Goal: Task Accomplishment & Management: Complete application form

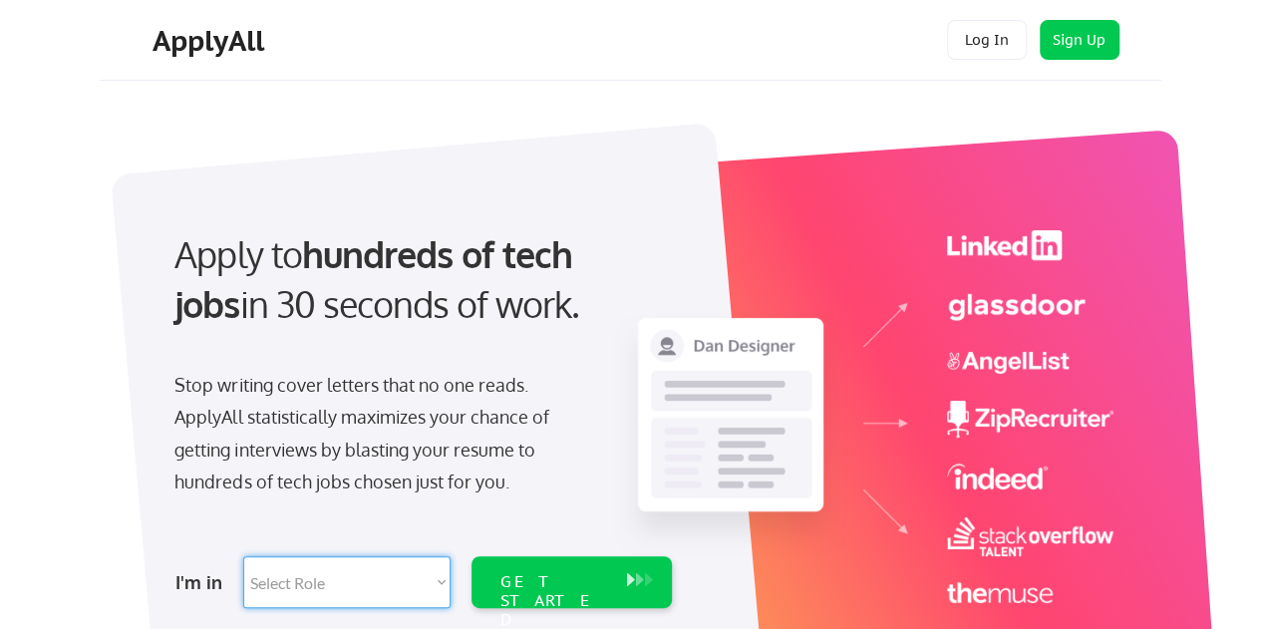
click at [445, 581] on select "Select Role Software Engineering Product Management Customer Success Sales UI/U…" at bounding box center [346, 582] width 207 height 52
select select ""marketing___comms""
click at [243, 556] on select "Select Role Software Engineering Product Management Customer Success Sales UI/U…" at bounding box center [346, 582] width 207 height 52
select select ""marketing___comms""
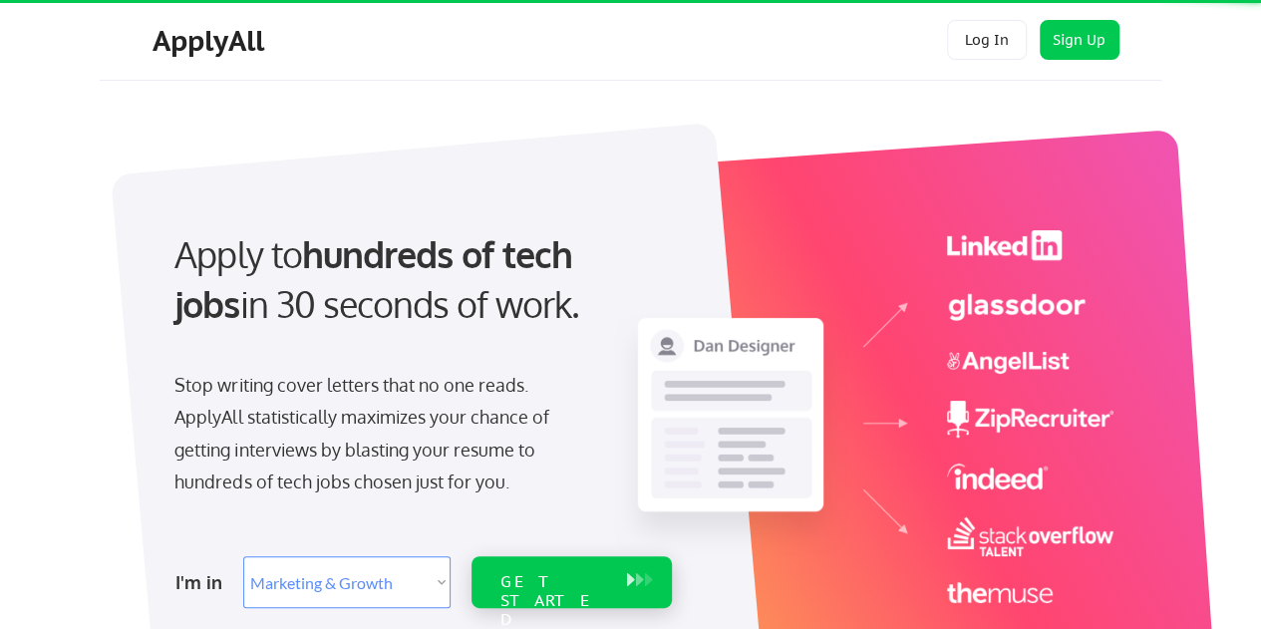
click at [591, 584] on div "GET STARTED" at bounding box center [552, 601] width 107 height 58
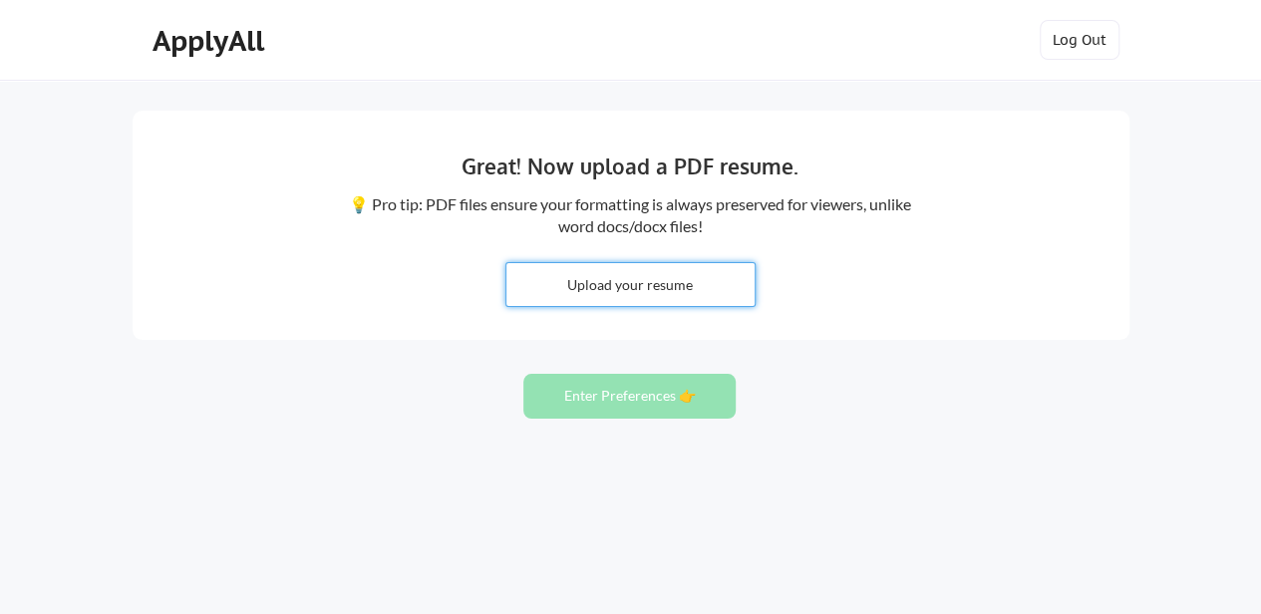
click at [626, 293] on input "file" at bounding box center [630, 284] width 248 height 43
type input "C:\fakepath\Theresia_ChristianCVn.pdf"
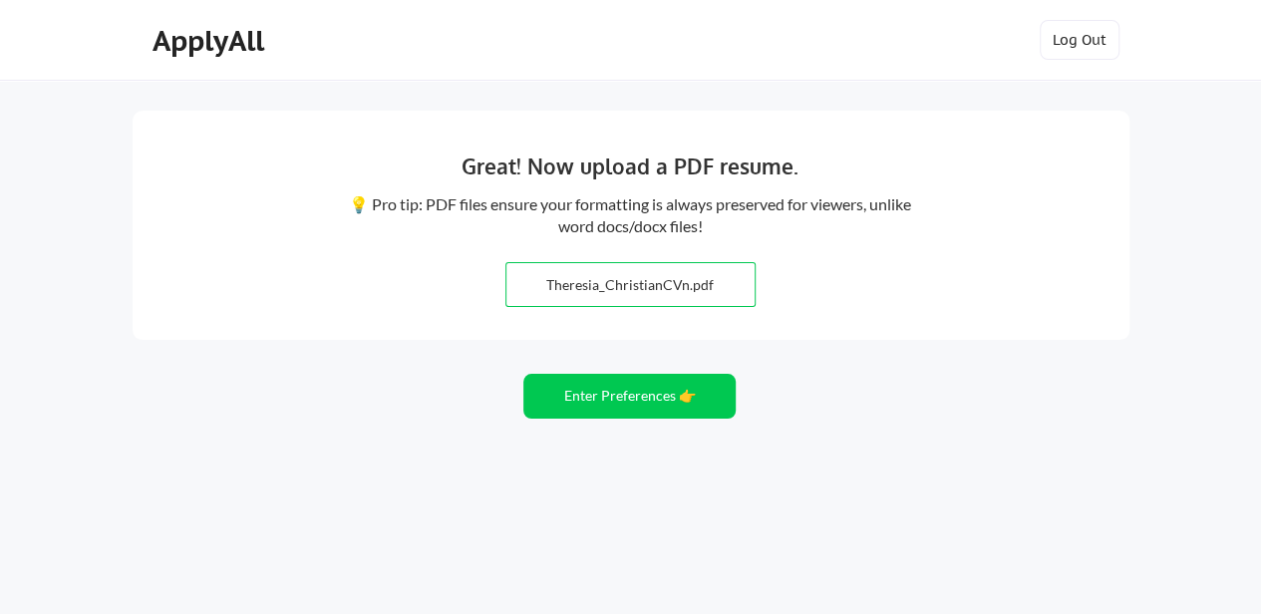
click at [657, 290] on input "file" at bounding box center [630, 284] width 248 height 43
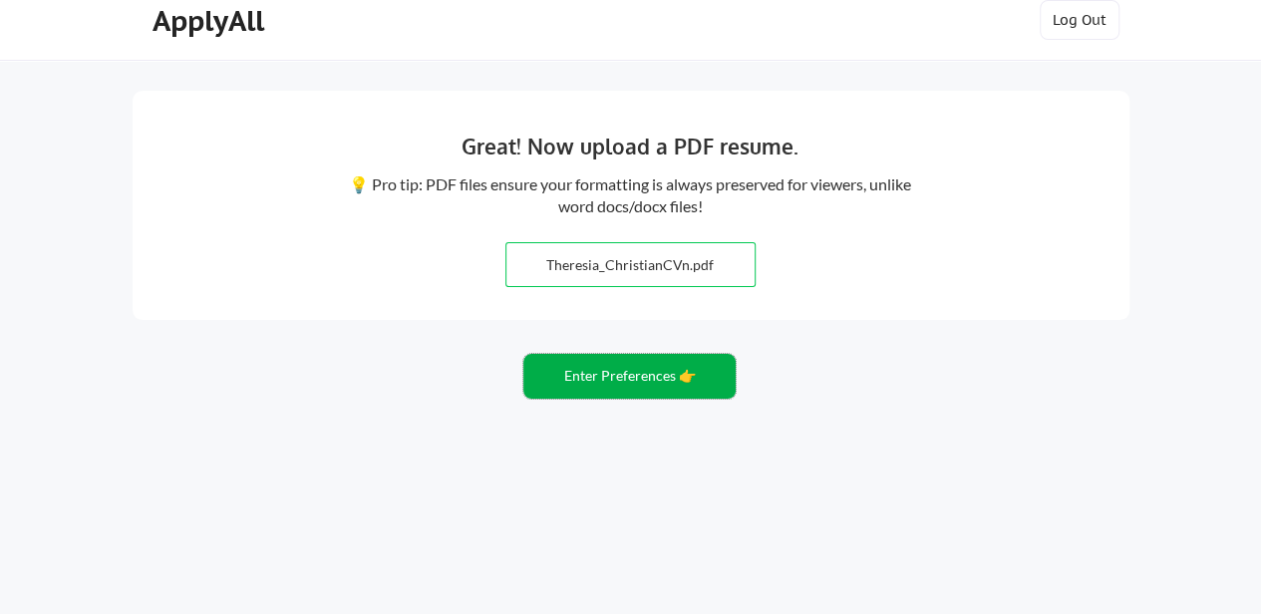
click at [623, 382] on button "Enter Preferences 👉" at bounding box center [629, 376] width 212 height 45
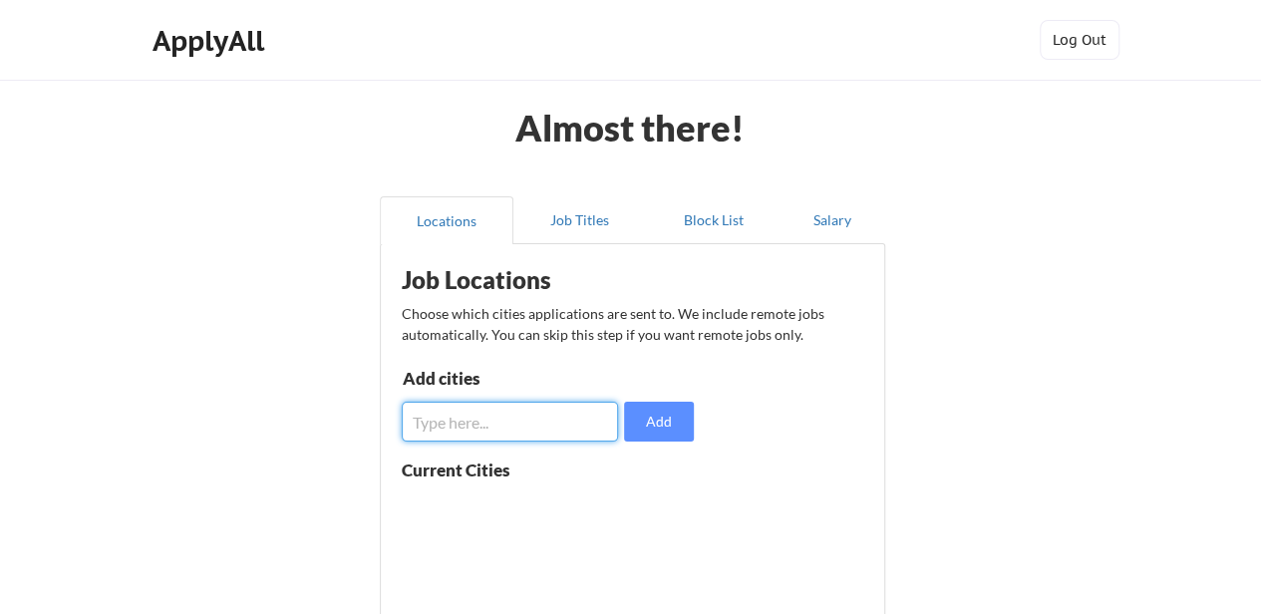
click at [463, 422] on input "input" at bounding box center [510, 422] width 217 height 40
click at [662, 424] on button "Add" at bounding box center [659, 422] width 70 height 40
click at [488, 422] on input "input" at bounding box center [510, 422] width 217 height 40
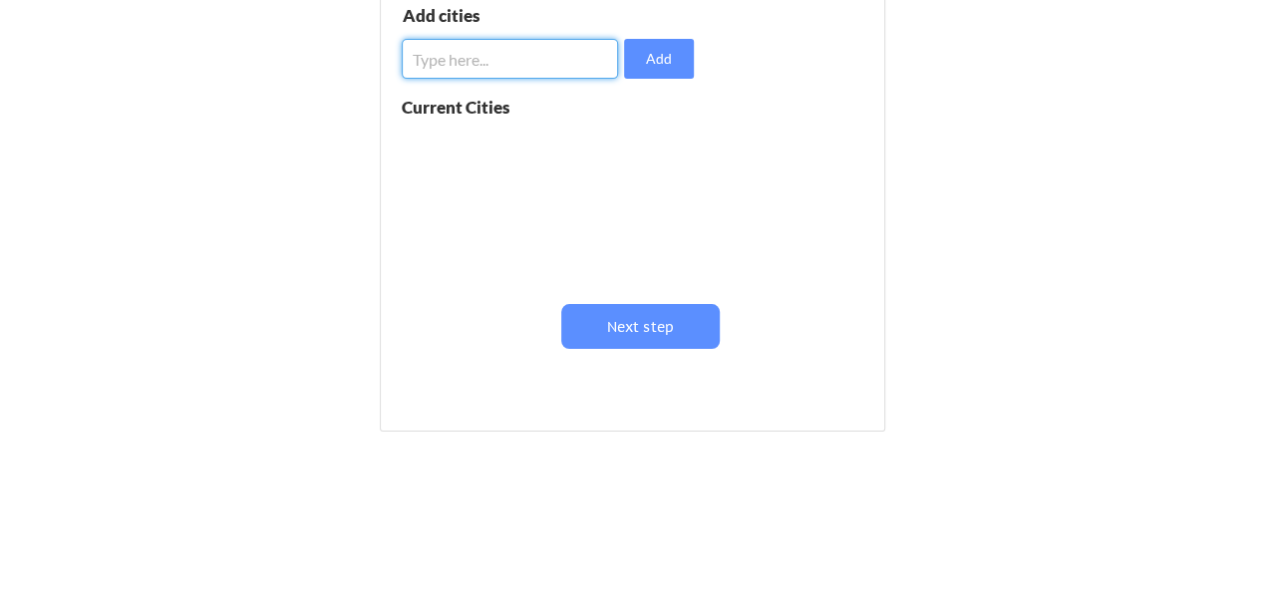
click at [445, 57] on input "input" at bounding box center [510, 59] width 217 height 40
type input "[GEOGRAPHIC_DATA], [GEOGRAPHIC_DATA], [GEOGRAPHIC_DATA]"
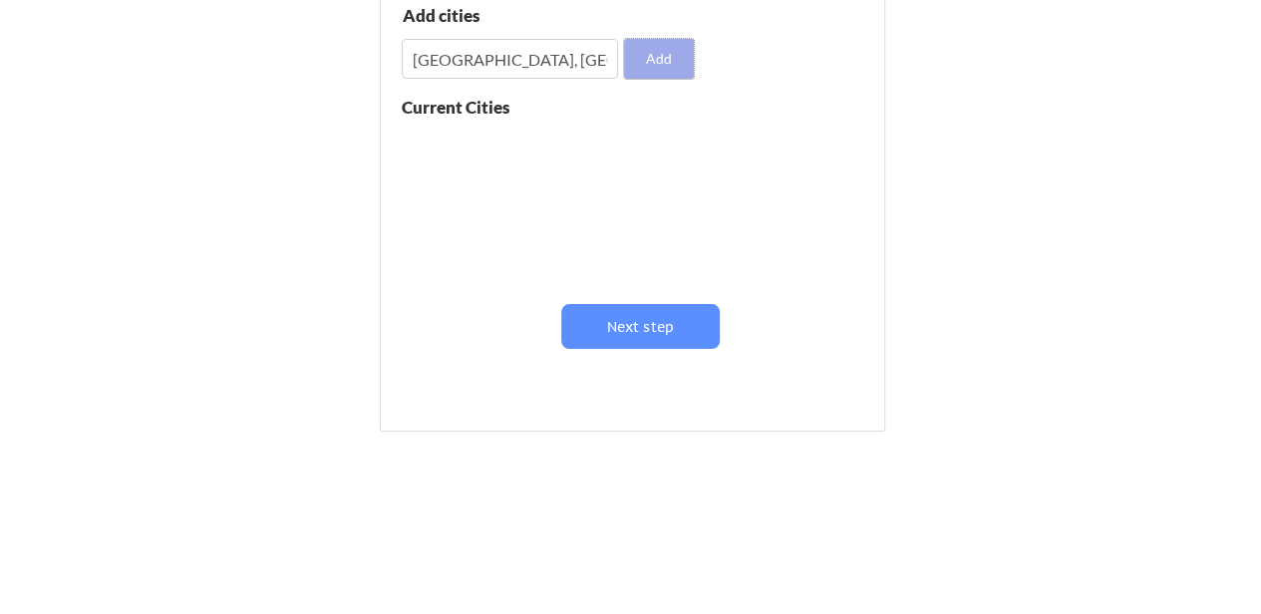
click at [659, 62] on button "Add" at bounding box center [659, 59] width 70 height 40
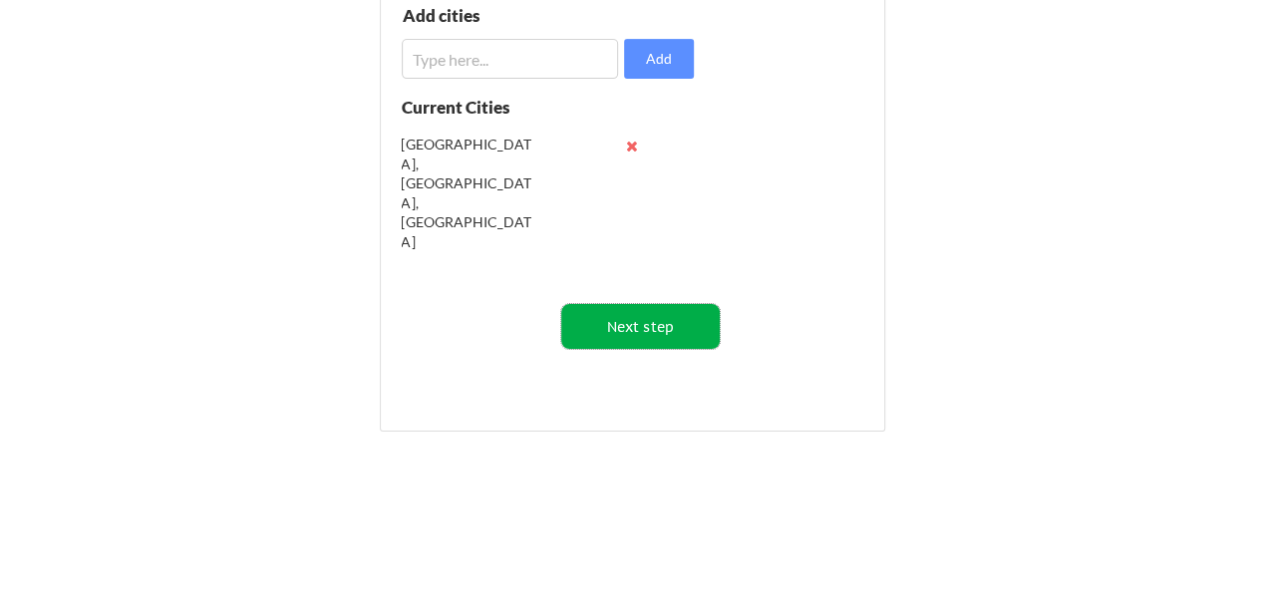
click at [654, 325] on button "Next step" at bounding box center [640, 326] width 158 height 45
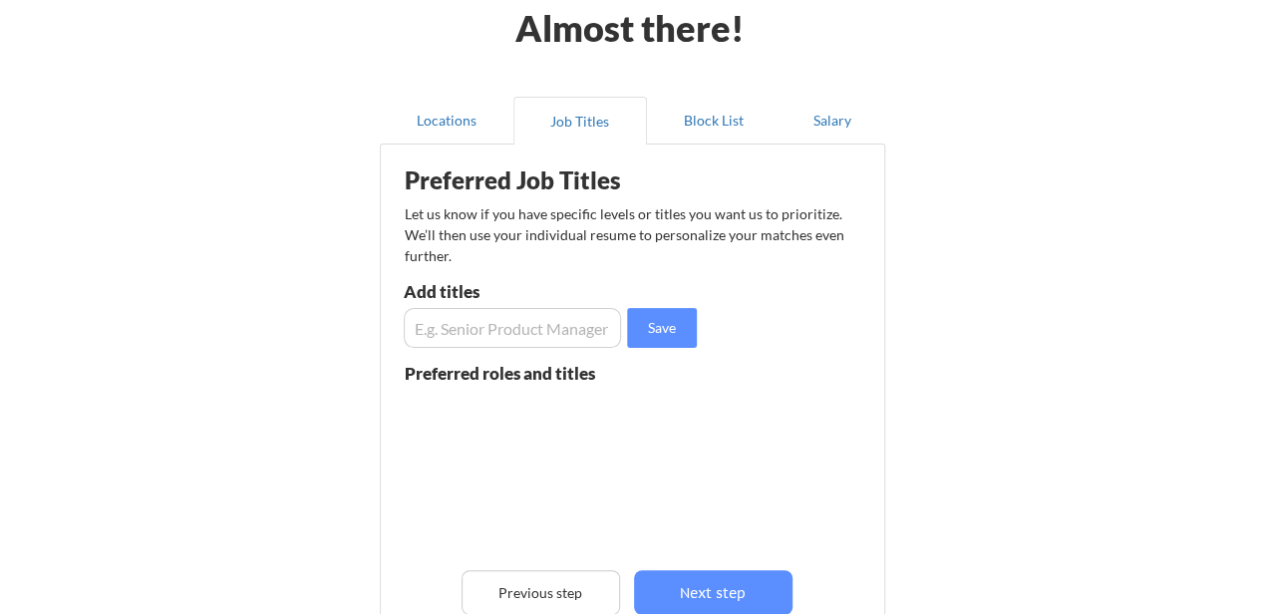
scroll to position [98, 0]
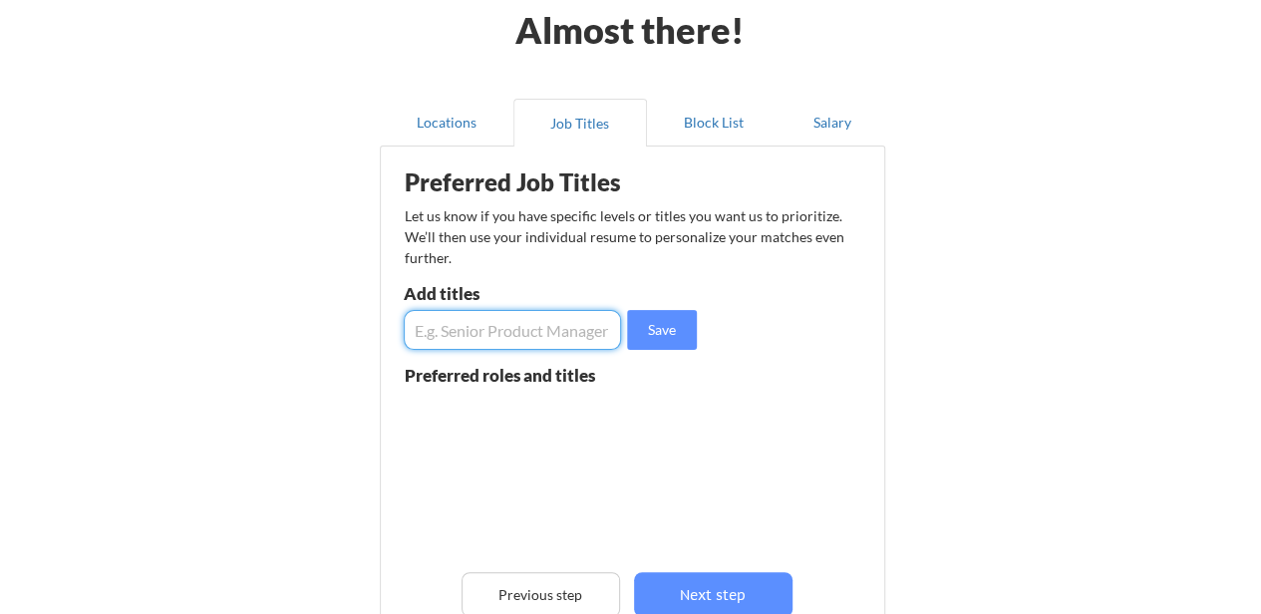
click at [465, 330] on input "input" at bounding box center [513, 330] width 218 height 40
type input "Senior Communication Specialist, Communications Manager, Knowledge Management"
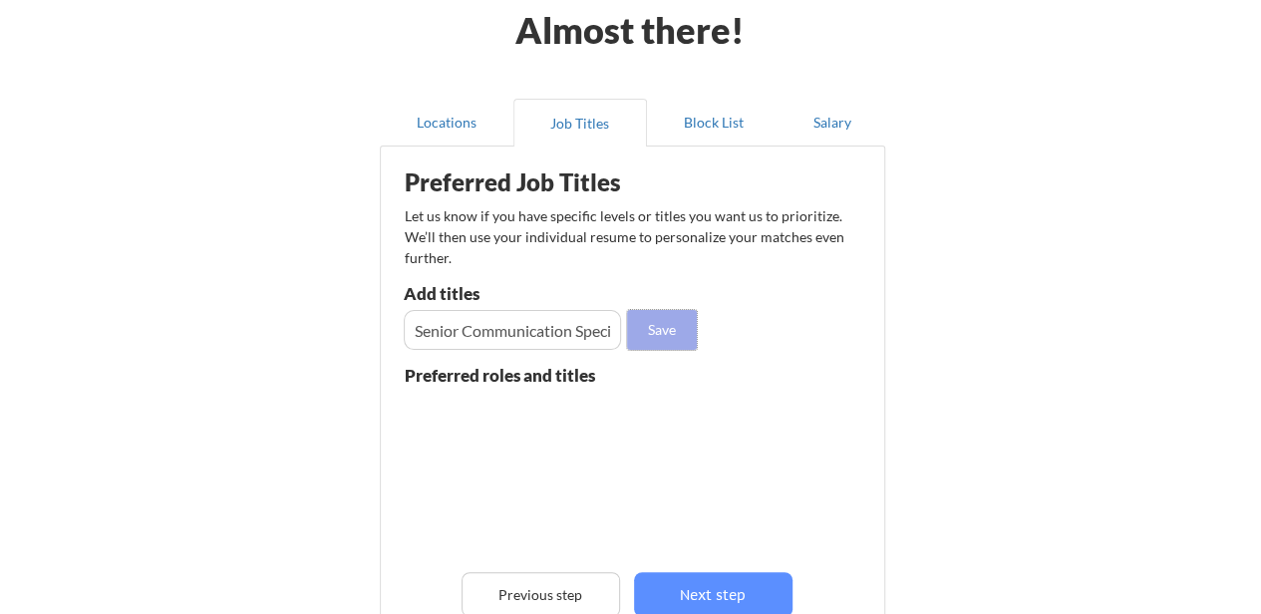
click at [655, 336] on button "Save" at bounding box center [662, 330] width 70 height 40
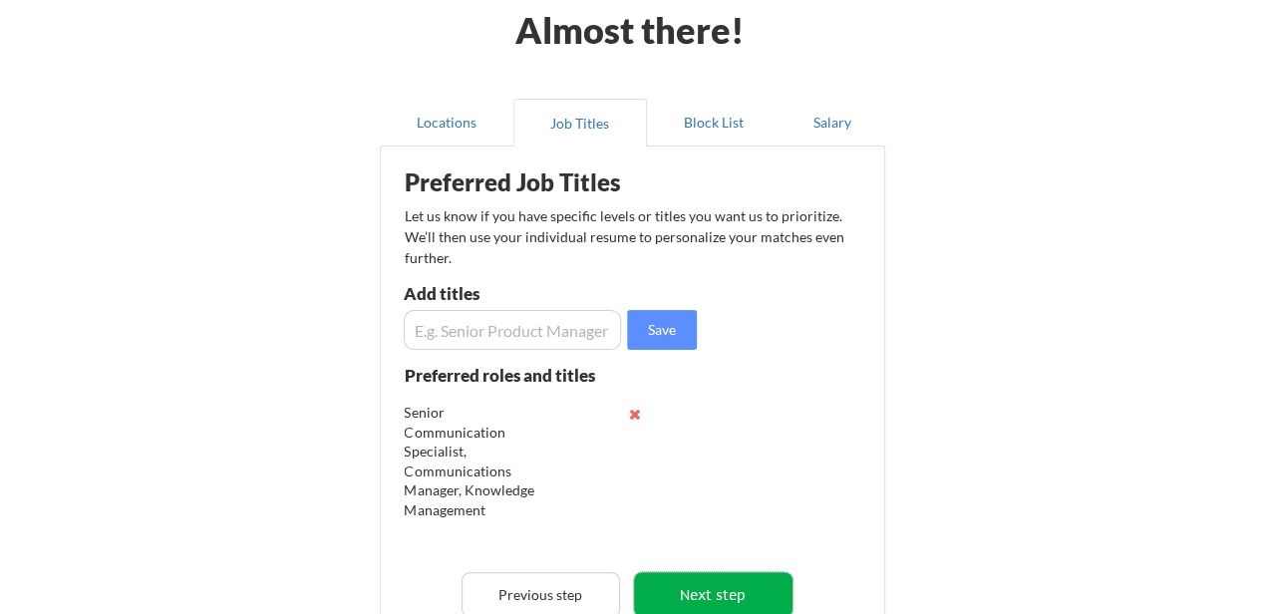
click at [714, 596] on button "Next step" at bounding box center [713, 594] width 158 height 45
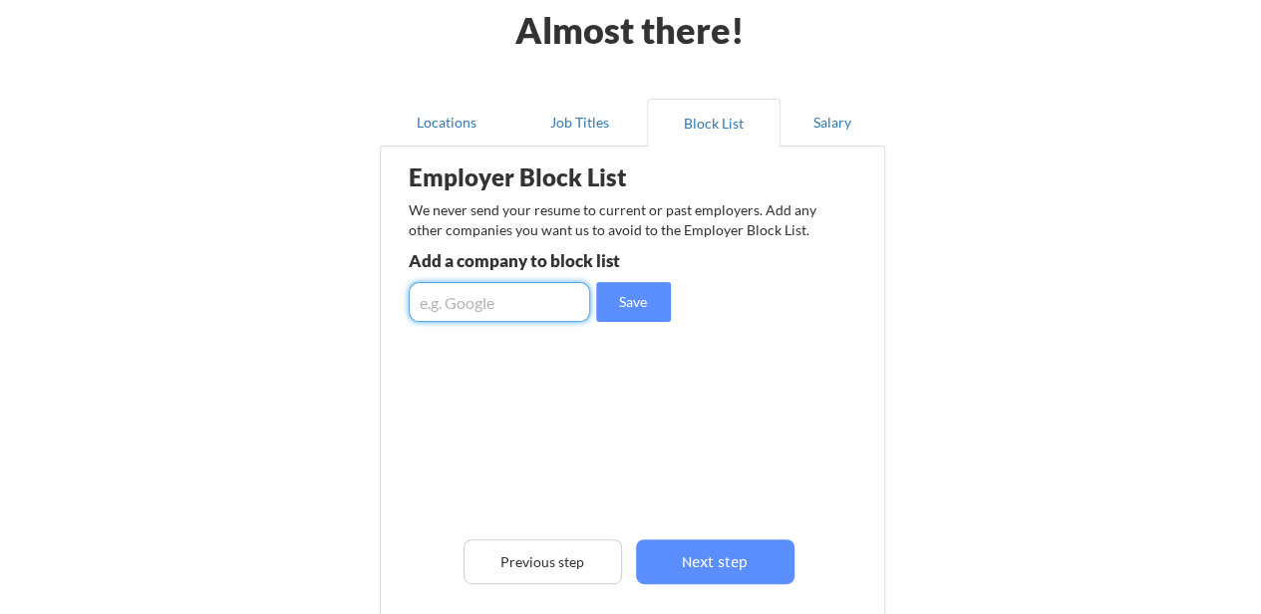
click at [463, 301] on input "input" at bounding box center [499, 302] width 181 height 40
type input "ELCT, Tanzania Agricultural Development Bank"
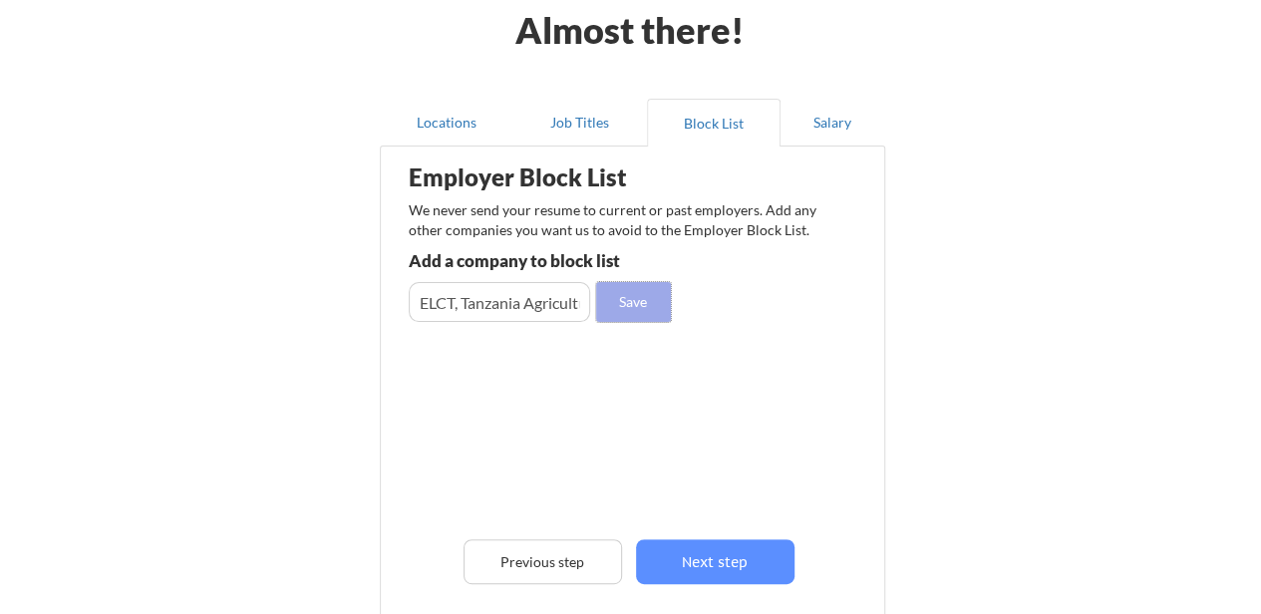
click at [637, 308] on button "Save" at bounding box center [633, 302] width 75 height 40
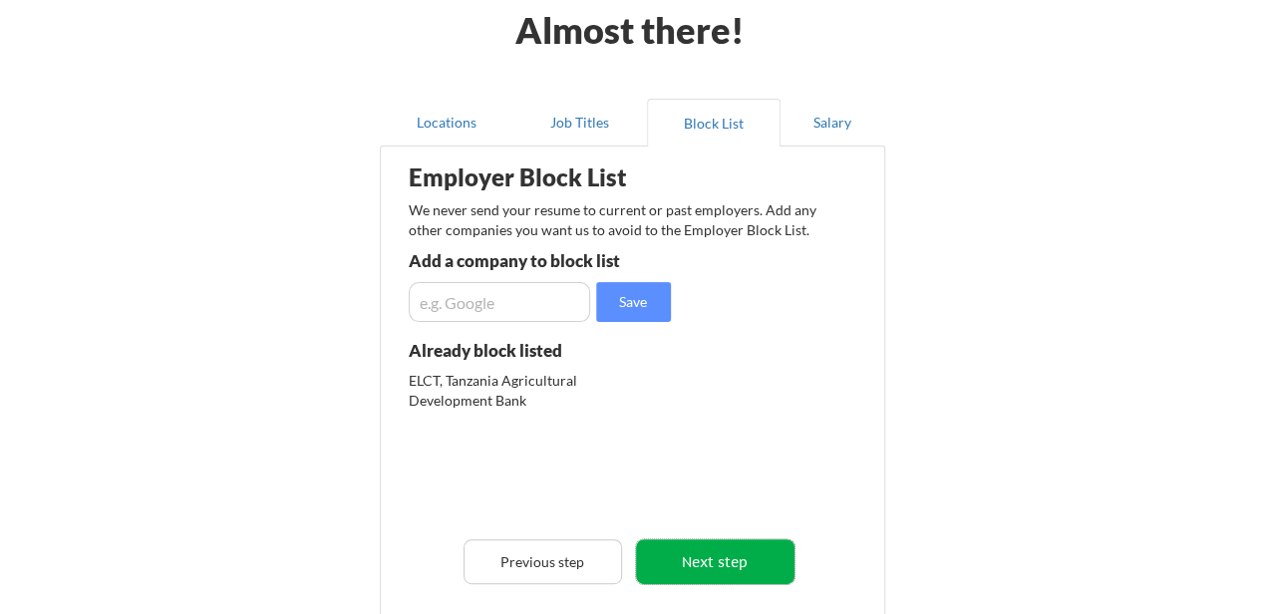
click at [688, 555] on button "Next step" at bounding box center [715, 561] width 158 height 45
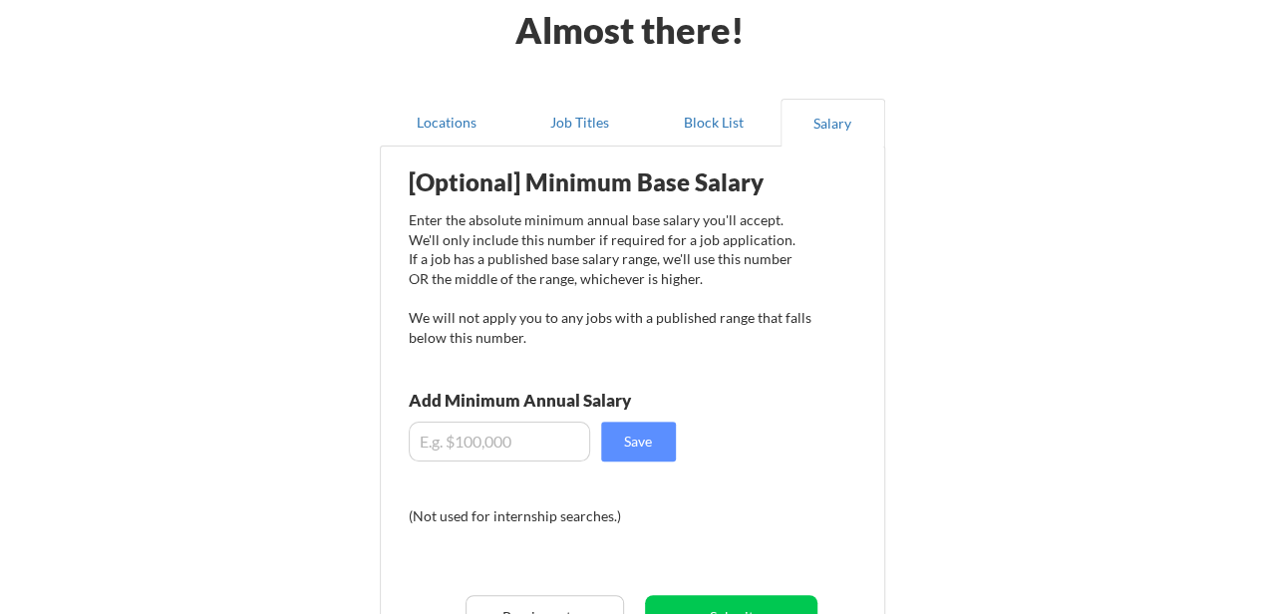
click at [471, 443] on input "input" at bounding box center [499, 442] width 181 height 40
type input "$2,500"
click at [644, 448] on button "Save" at bounding box center [638, 442] width 75 height 40
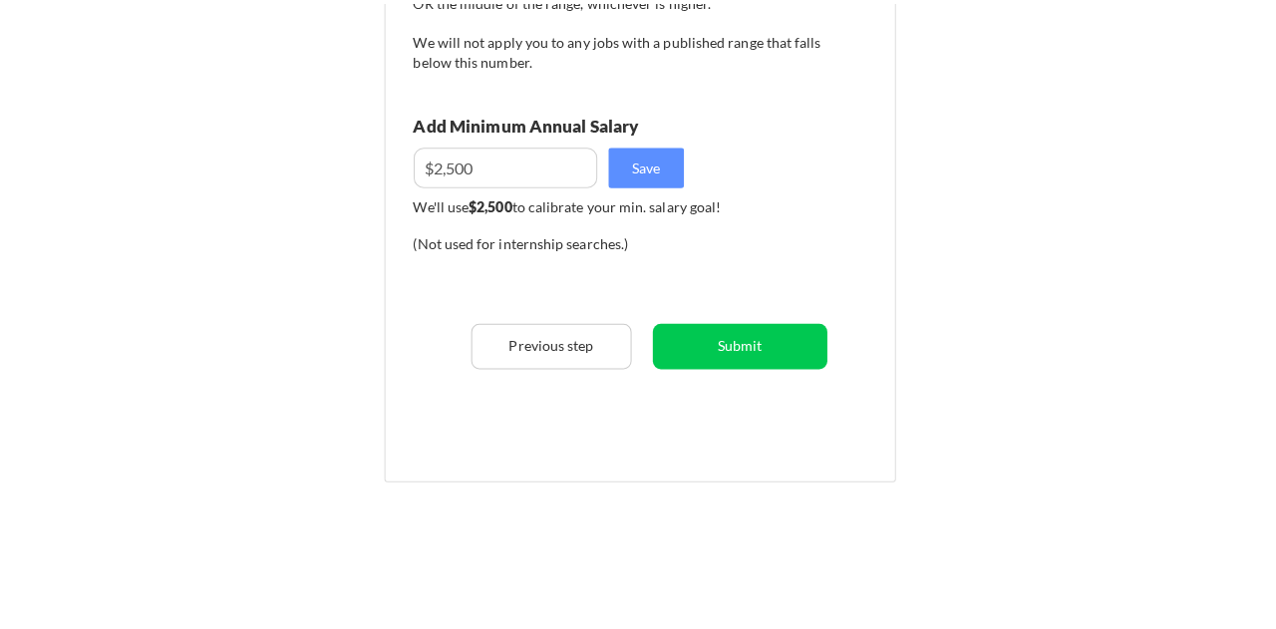
scroll to position [379, 0]
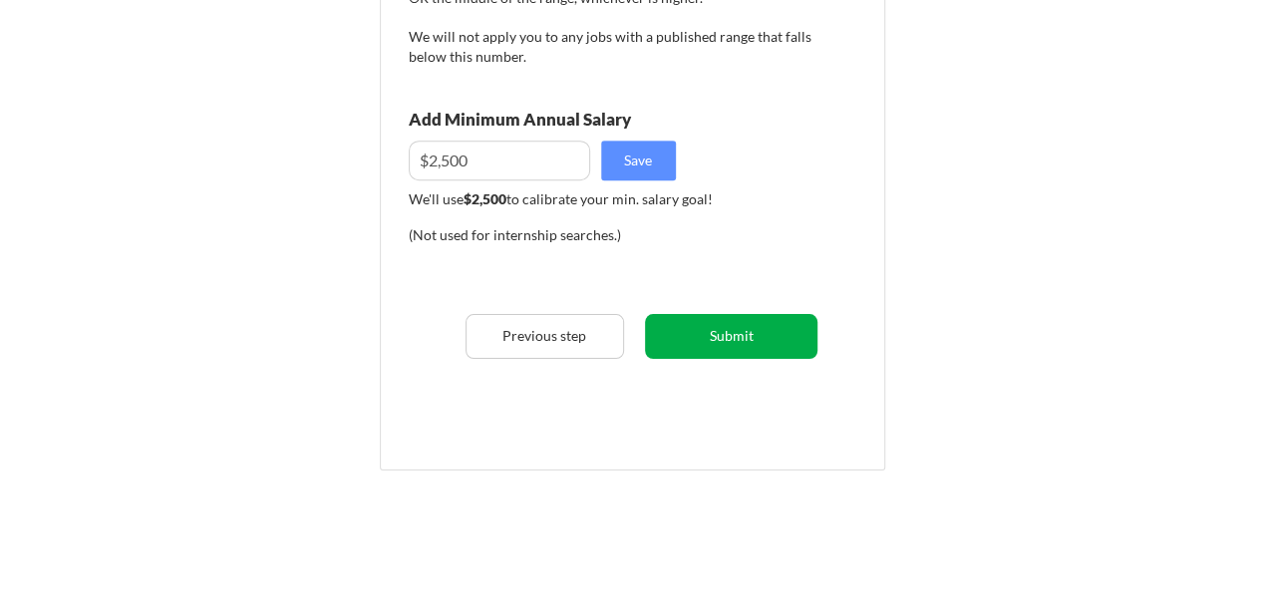
click at [732, 334] on button "Submit" at bounding box center [731, 336] width 172 height 45
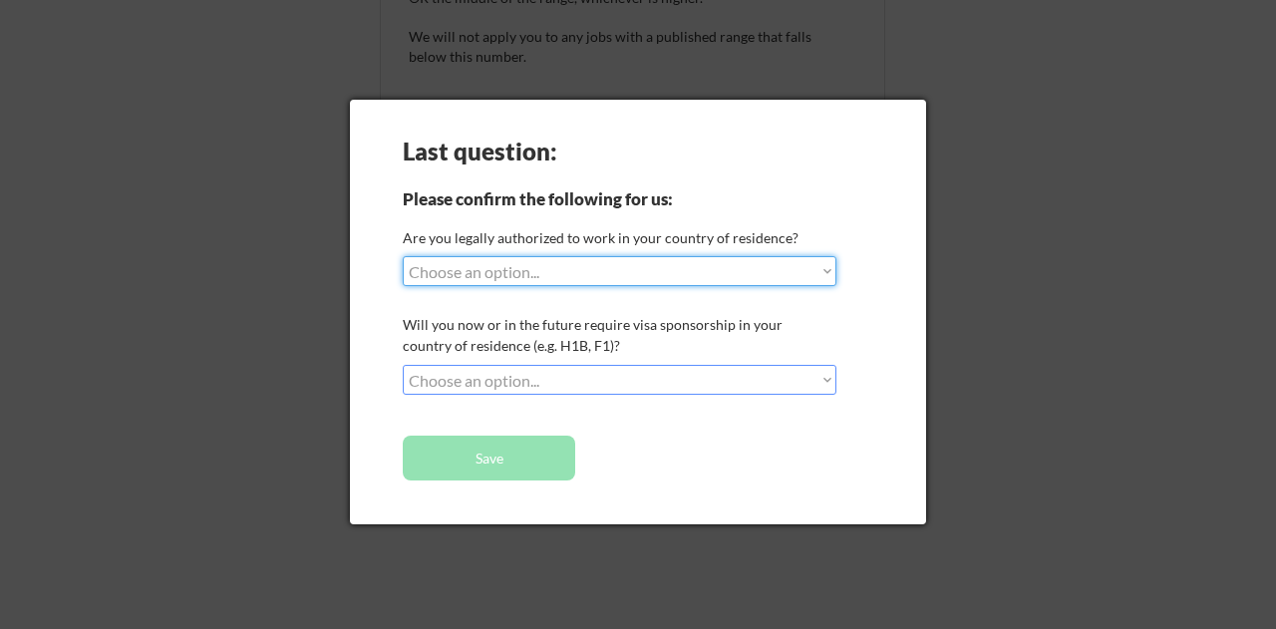
click at [662, 274] on select "Choose an option... Yes, I am a [DEMOGRAPHIC_DATA] Citizen Yes, I am a [DEMOGRA…" at bounding box center [620, 271] width 434 height 30
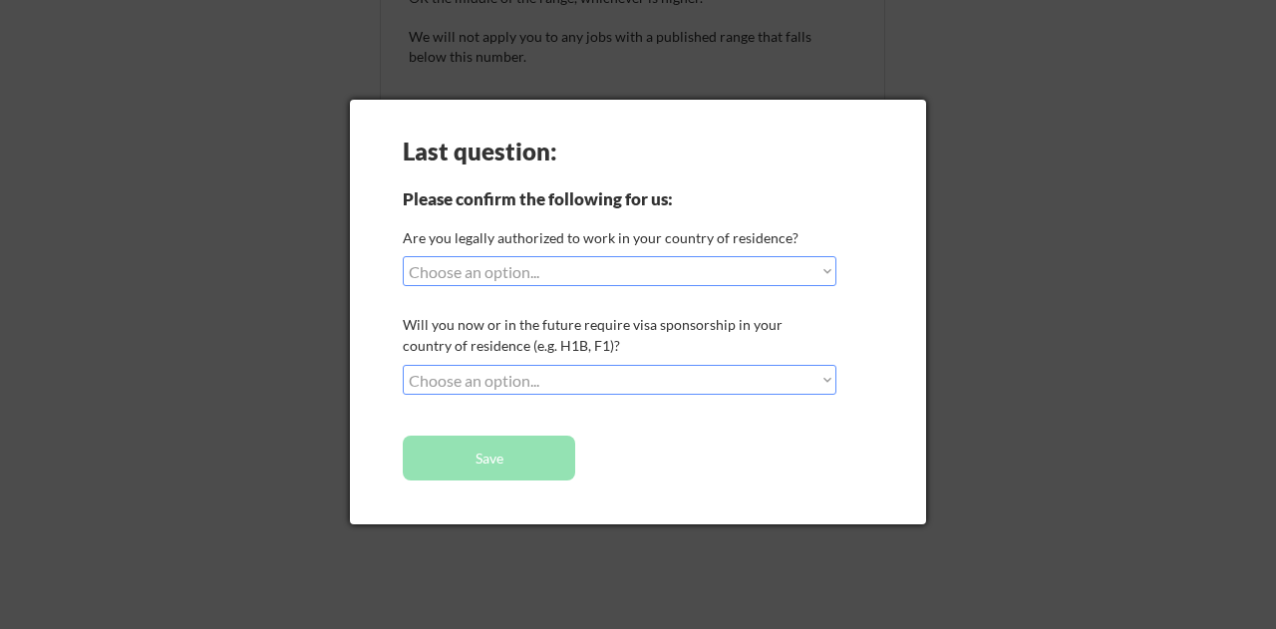
click at [835, 175] on div "Last question: Please confirm the following for us: Are you legally authorized …" at bounding box center [638, 312] width 576 height 425
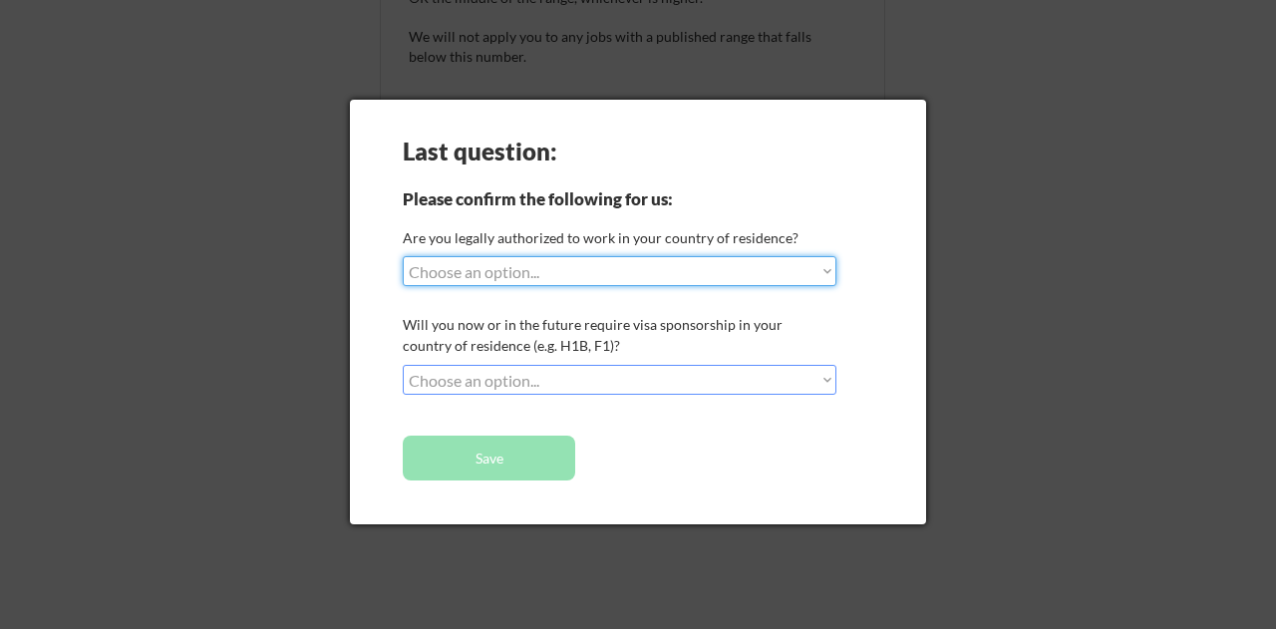
click at [826, 273] on select "Choose an option... Yes, I am a [DEMOGRAPHIC_DATA] Citizen Yes, I am a [DEMOGRA…" at bounding box center [620, 271] width 434 height 30
select select ""no__i_am_not__yet__authorized""
click at [403, 256] on select "Choose an option... Yes, I am a [DEMOGRAPHIC_DATA] Citizen Yes, I am a [DEMOGRA…" at bounding box center [620, 271] width 434 height 30
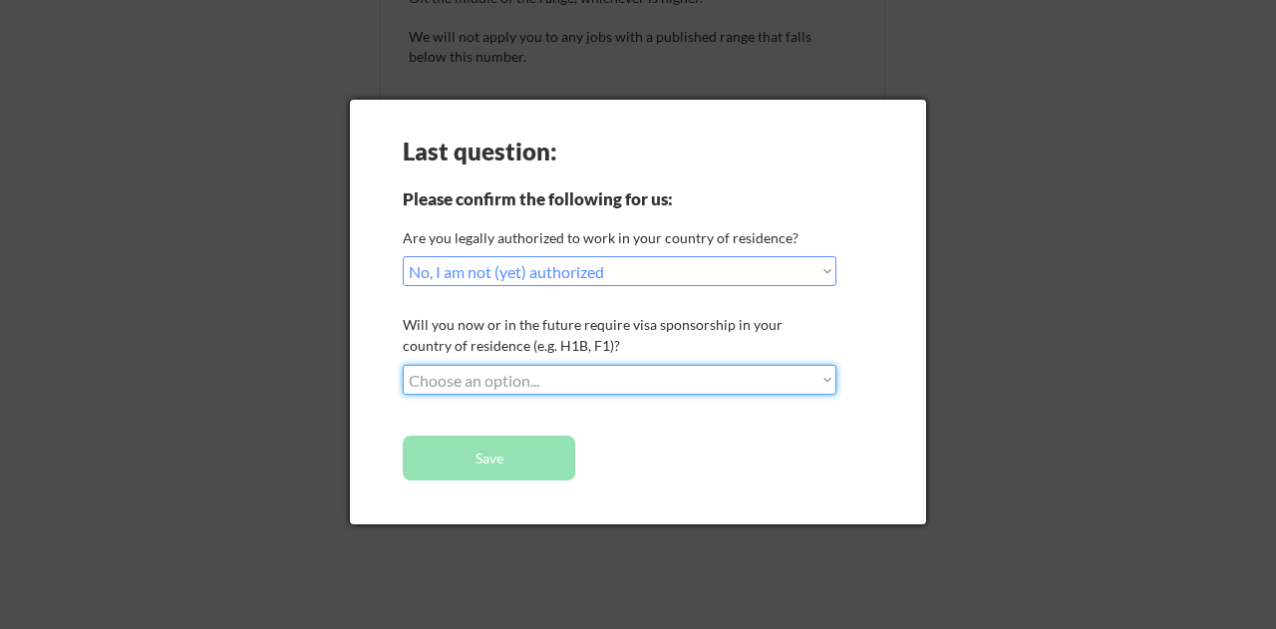
click at [686, 380] on select "Choose an option... No, I will not need sponsorship Yes, I will need sponsorship" at bounding box center [620, 380] width 434 height 30
select select ""no__i_will_not_need_sponsorship""
click at [403, 365] on select "Choose an option... No, I will not need sponsorship Yes, I will need sponsorship" at bounding box center [620, 380] width 434 height 30
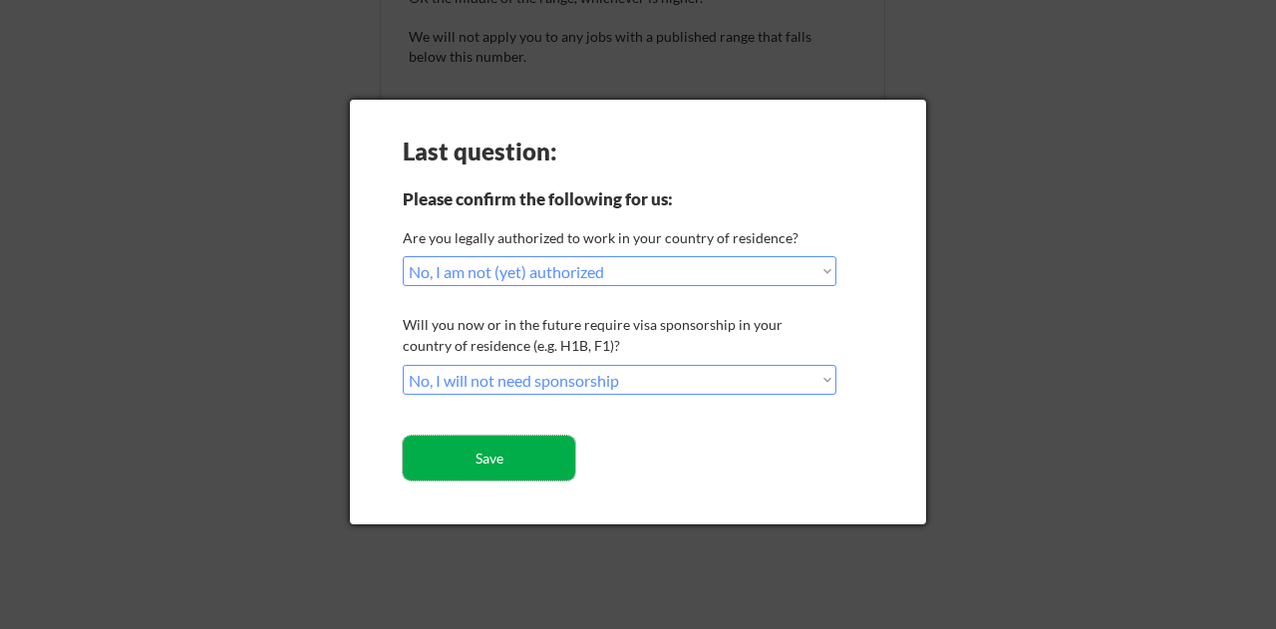
click at [538, 460] on button "Save" at bounding box center [489, 458] width 172 height 45
